Goal: Task Accomplishment & Management: Manage account settings

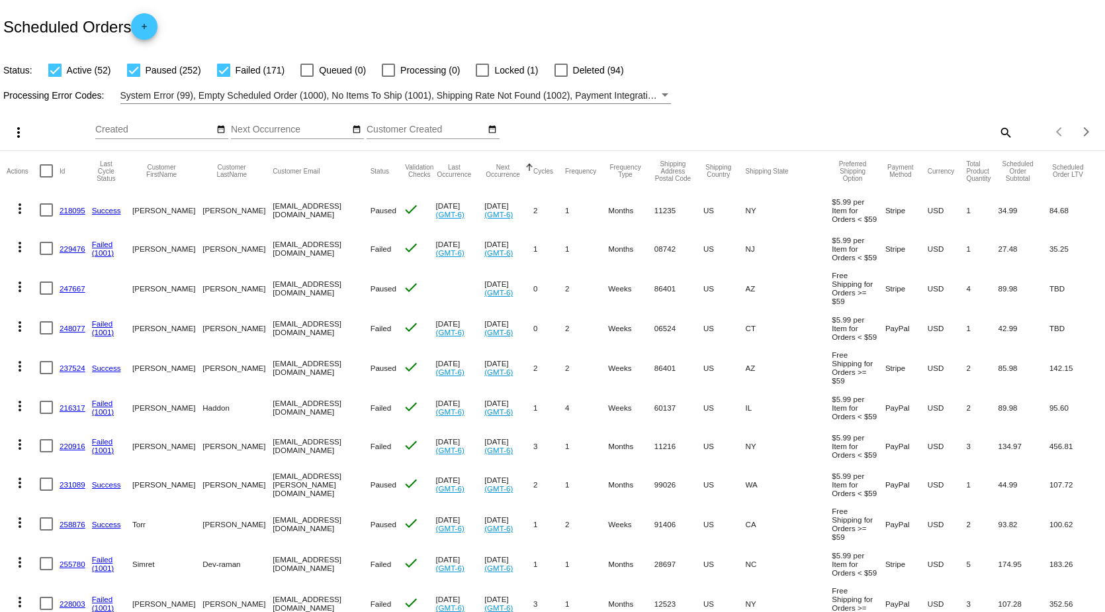
click at [997, 128] on mat-icon "search" at bounding box center [1005, 132] width 16 height 21
paste input "[PERSON_NAME]"
type input "[PERSON_NAME]"
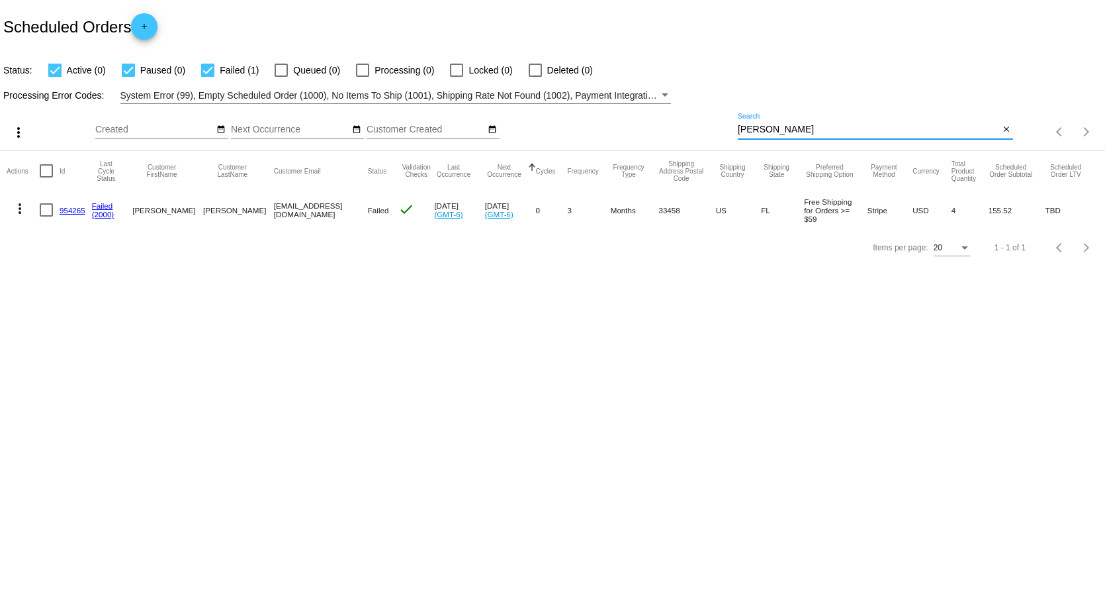
click at [16, 207] on mat-icon "more_vert" at bounding box center [20, 209] width 16 height 16
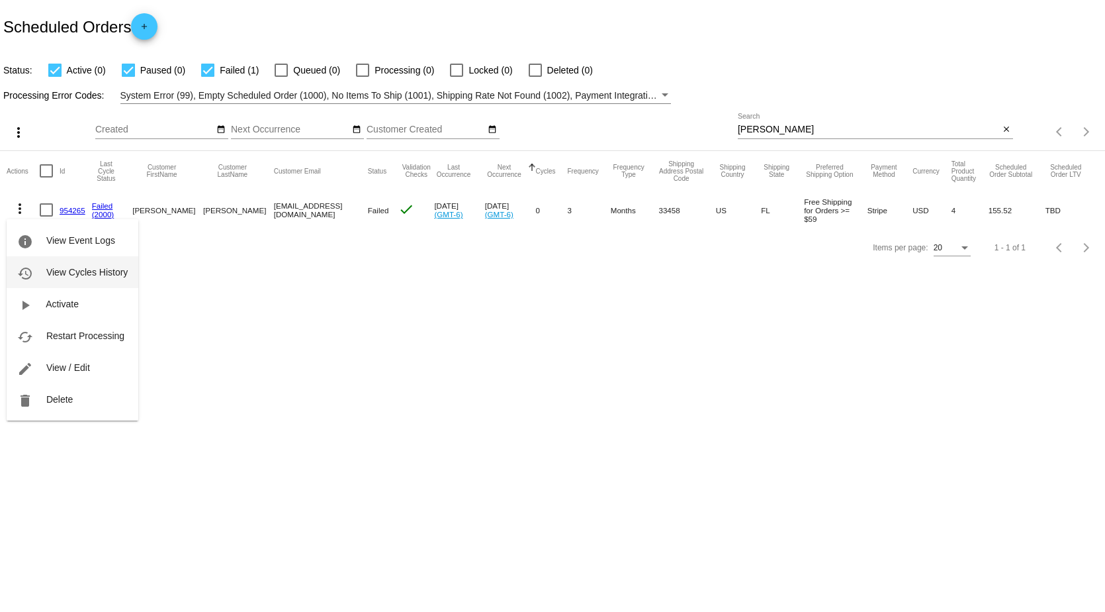
click at [85, 271] on span "View Cycles History" at bounding box center [86, 272] width 81 height 11
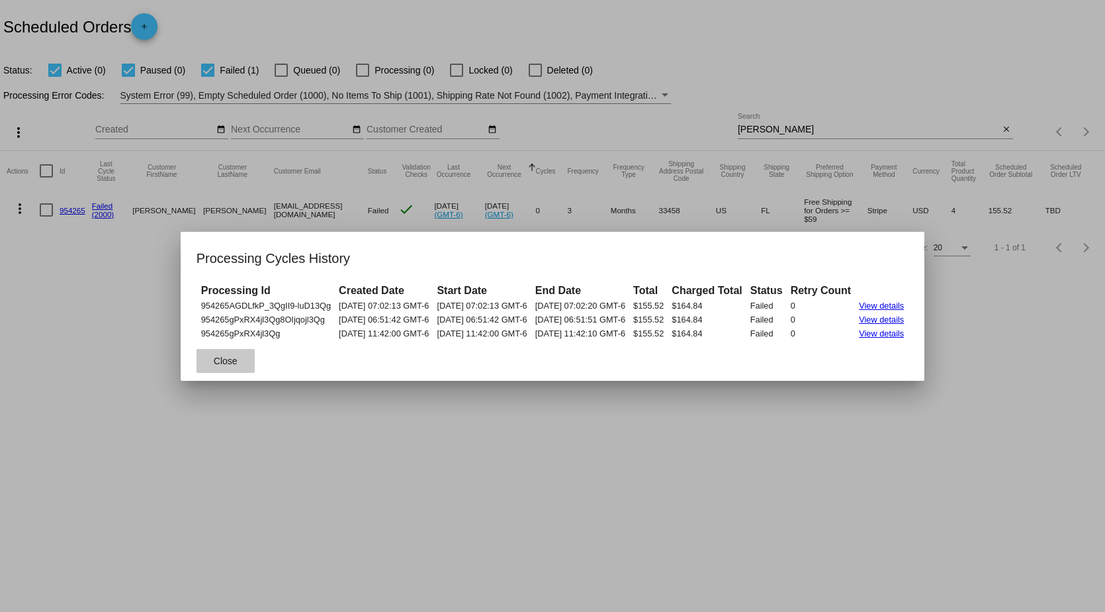
click at [217, 359] on span "Close" at bounding box center [226, 360] width 24 height 11
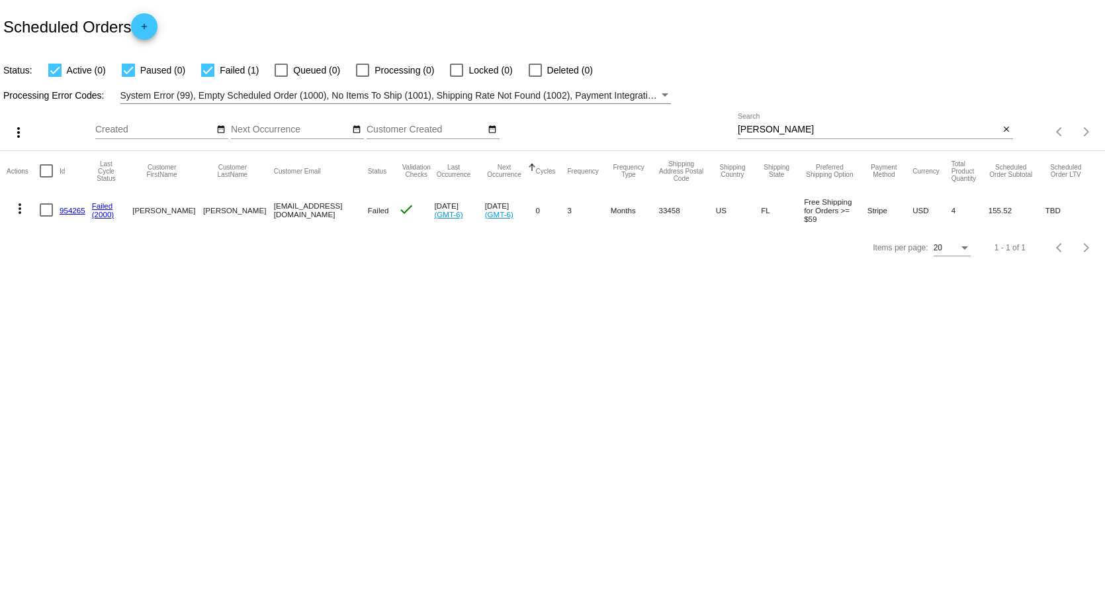
click at [18, 206] on mat-icon "more_vert" at bounding box center [20, 209] width 16 height 16
click at [89, 333] on span "Restart Processing" at bounding box center [85, 335] width 78 height 11
click at [72, 210] on link "954265" at bounding box center [73, 210] width 26 height 9
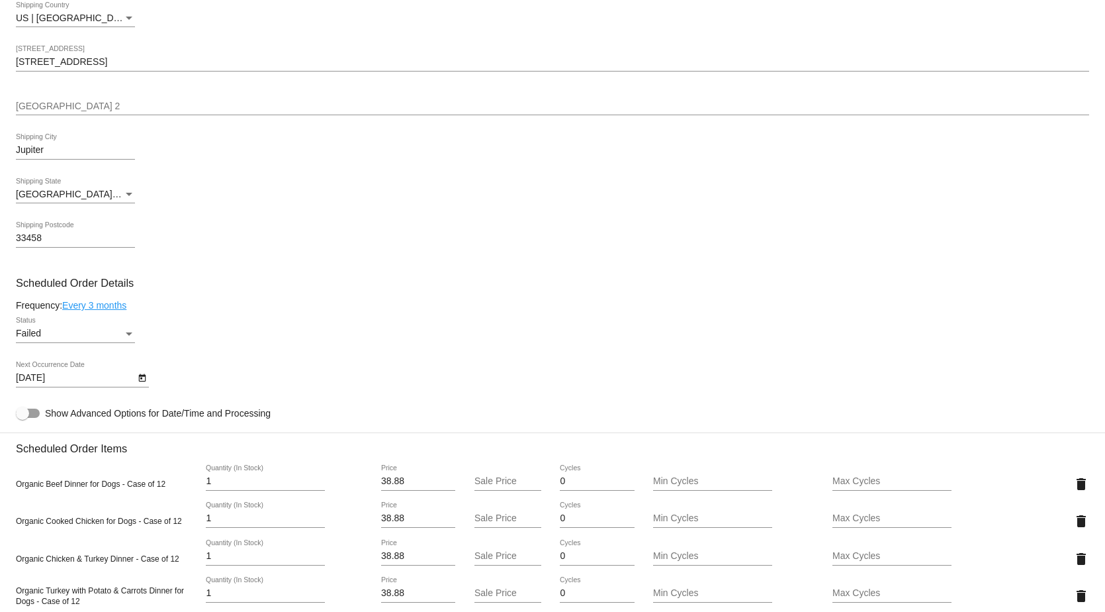
scroll to position [530, 0]
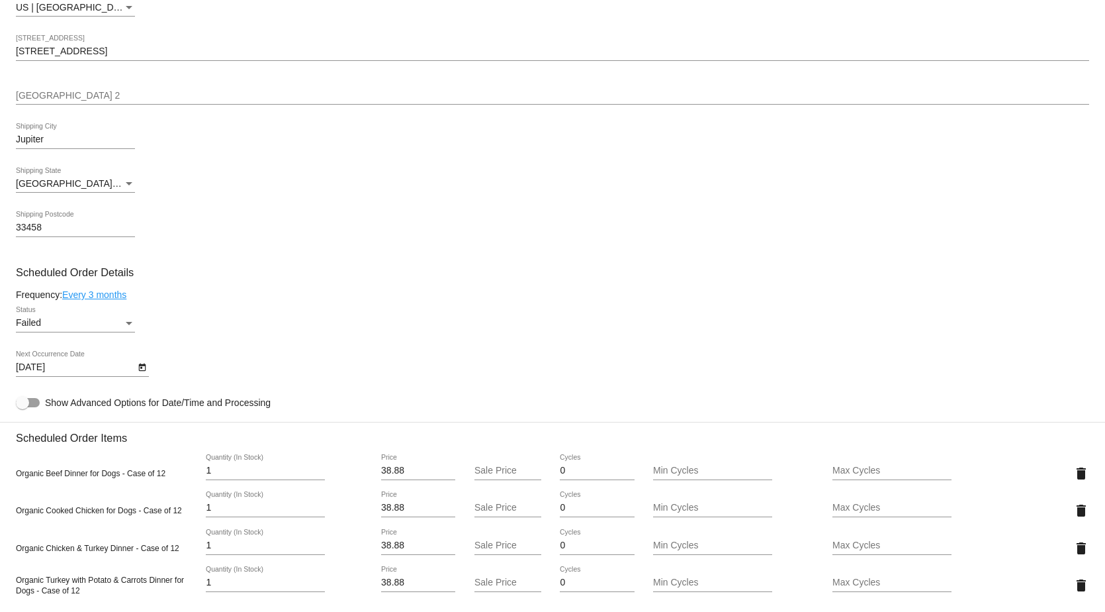
click at [124, 323] on div "Failed Status" at bounding box center [75, 319] width 119 height 26
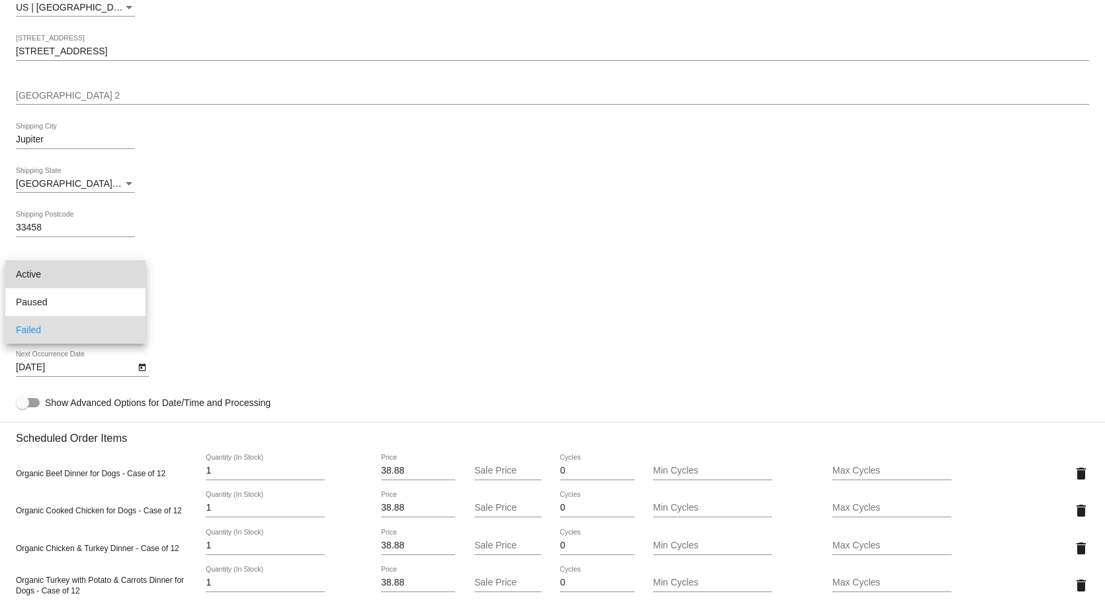
click at [103, 275] on span "Active" at bounding box center [75, 274] width 119 height 28
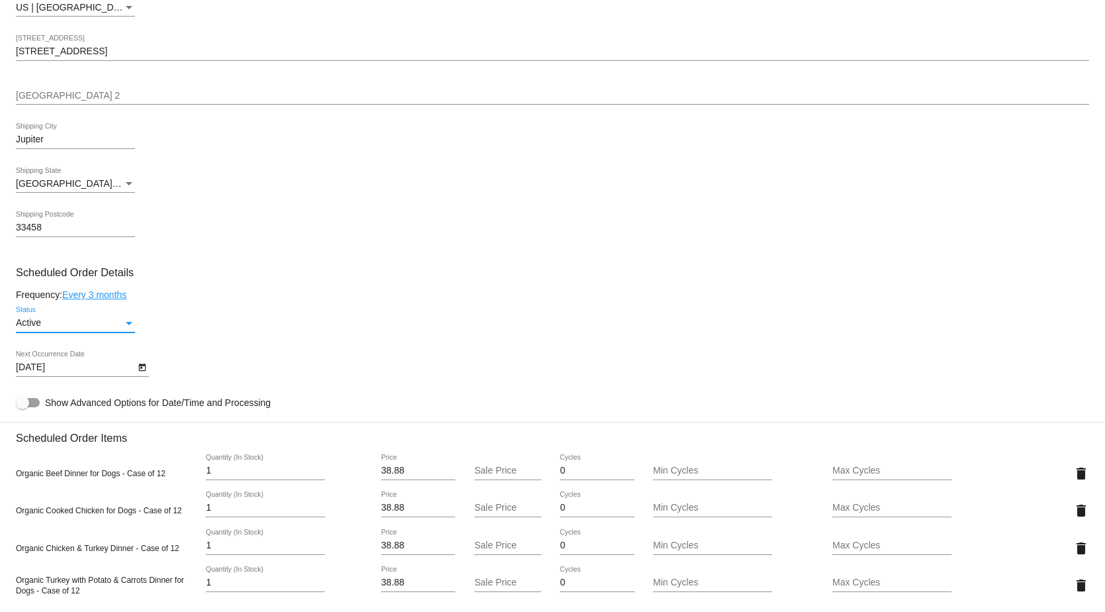
click at [140, 373] on icon "Open calendar" at bounding box center [142, 367] width 9 height 16
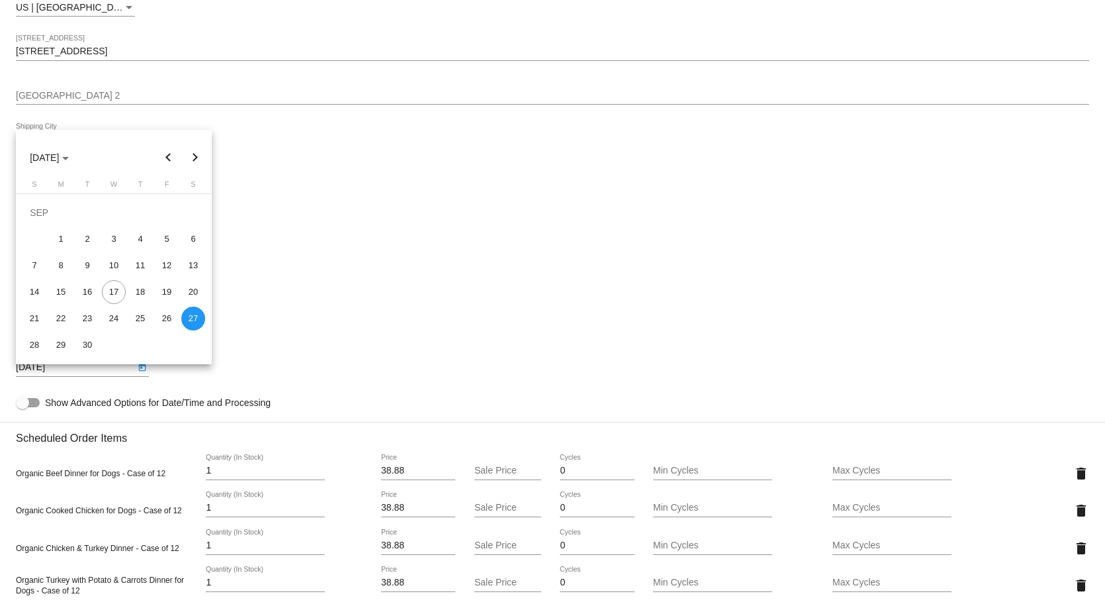
click at [198, 152] on button "Next month" at bounding box center [195, 157] width 26 height 26
click at [196, 152] on button "Next month" at bounding box center [195, 157] width 26 height 26
click at [196, 154] on button "Next month" at bounding box center [195, 157] width 26 height 26
click at [116, 293] on div "17" at bounding box center [114, 292] width 24 height 24
type input "12/17/2025"
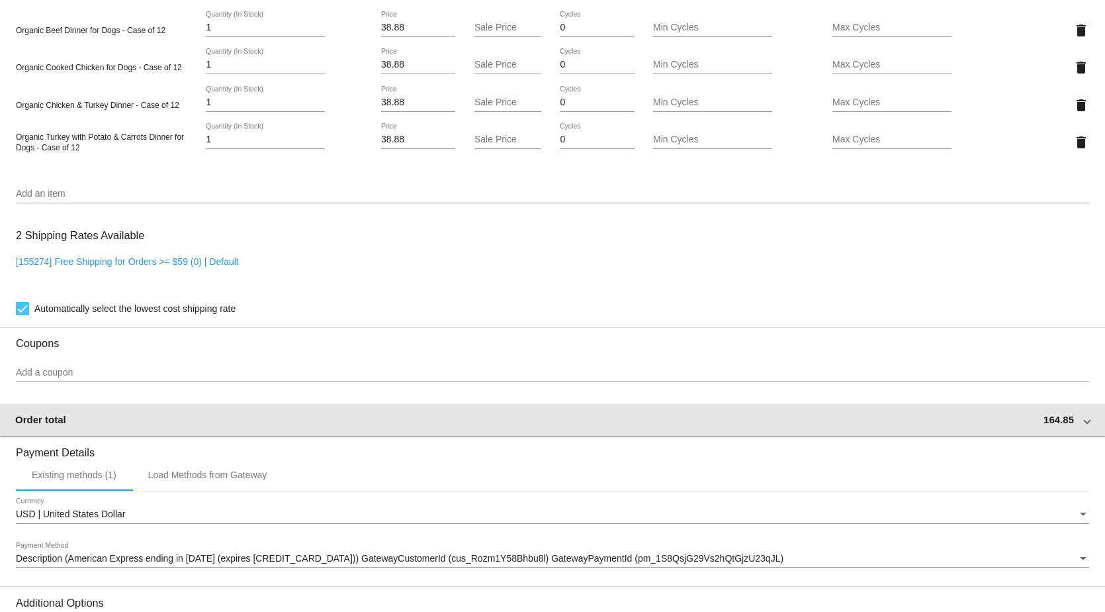
scroll to position [1142, 0]
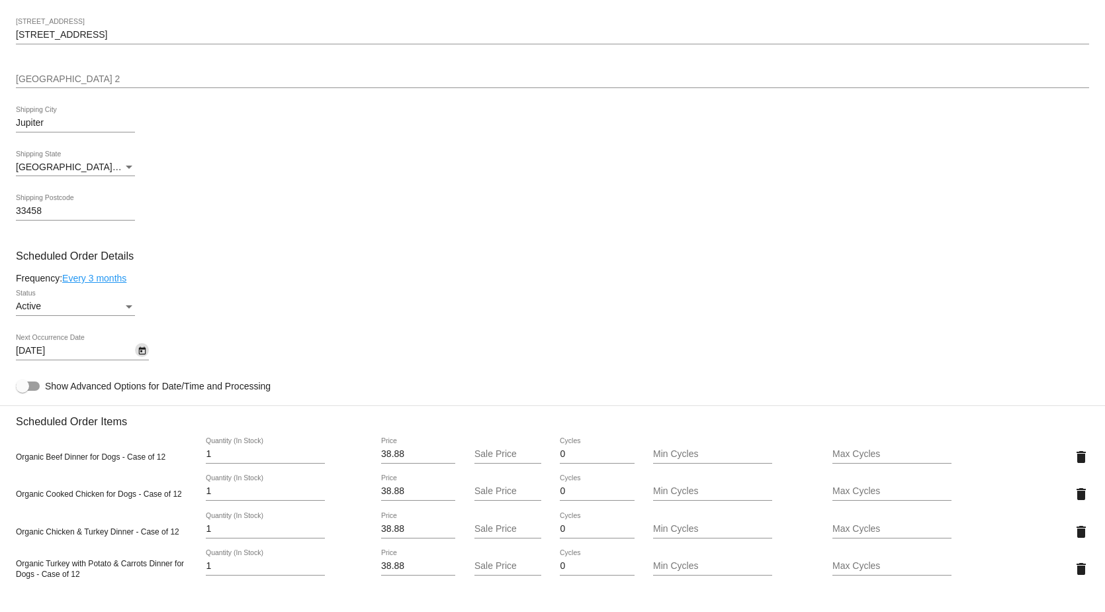
scroll to position [547, 0]
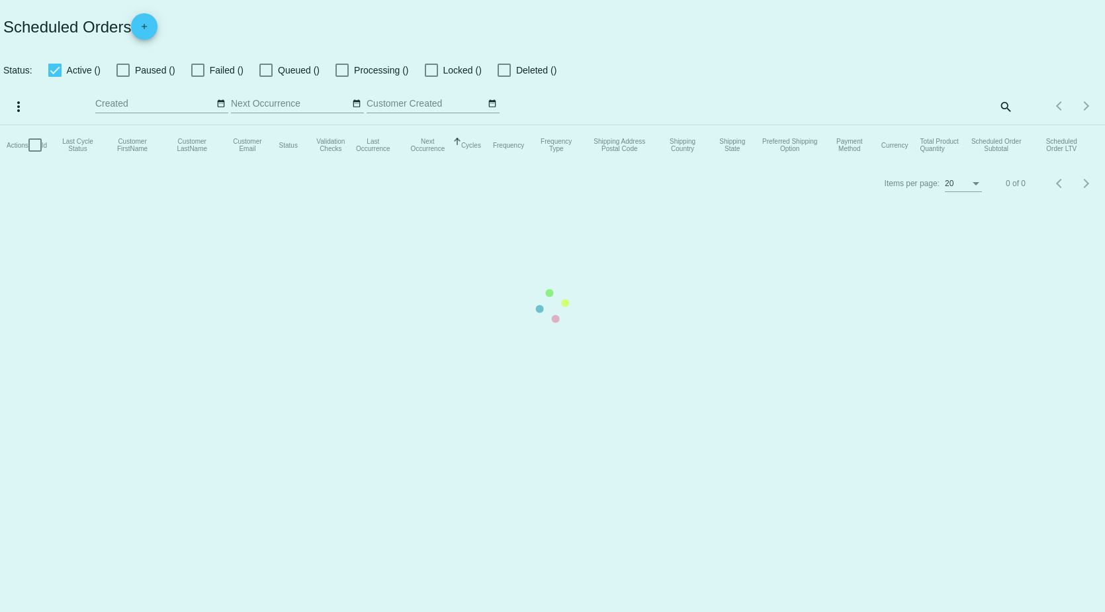
checkbox input "true"
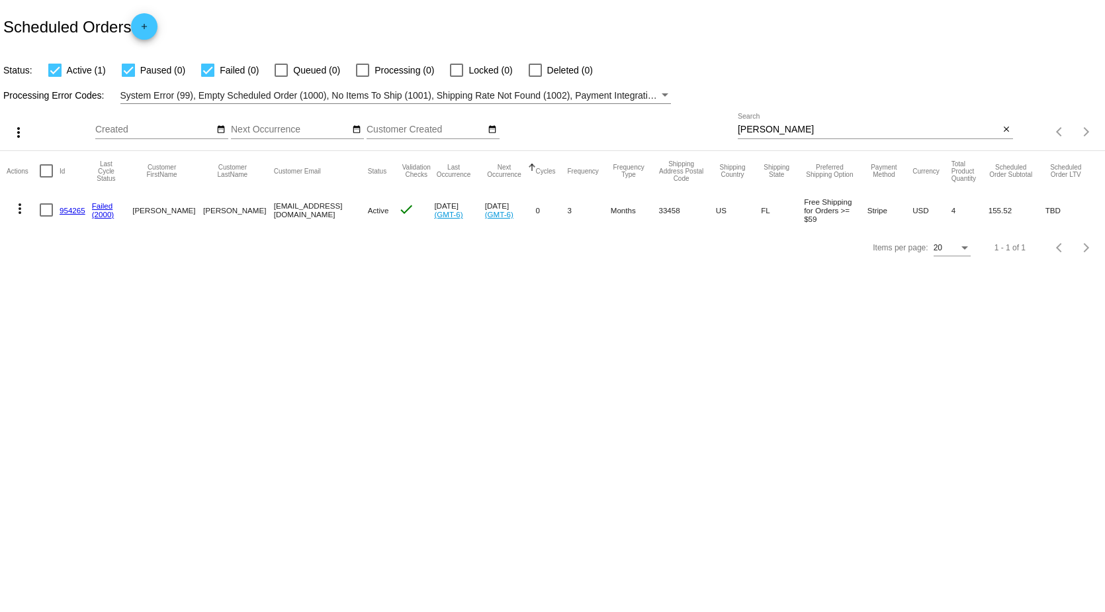
click at [18, 207] on mat-icon "more_vert" at bounding box center [20, 209] width 16 height 16
click at [85, 330] on span "View / Edit" at bounding box center [68, 335] width 44 height 11
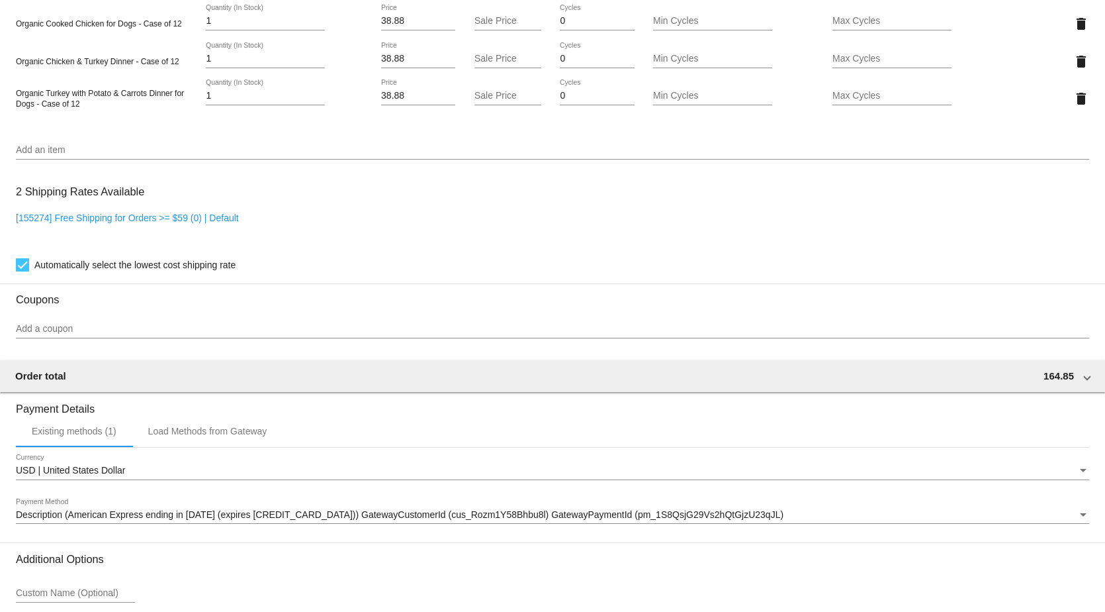
scroll to position [1142, 0]
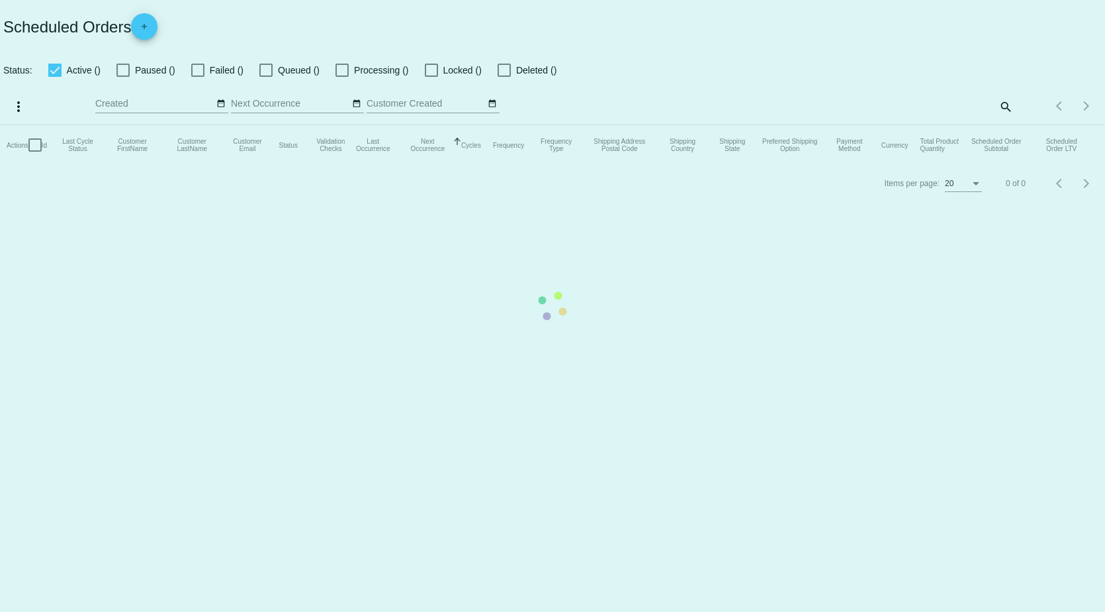
checkbox input "true"
